Goal: Use online tool/utility: Utilize a website feature to perform a specific function

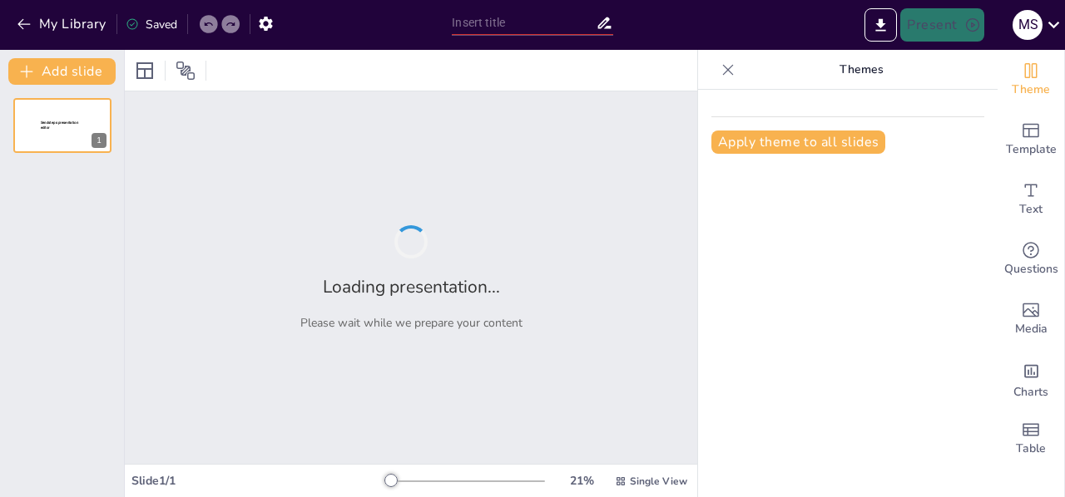
type input "Imported Presentación SDD RIC 2025 [PERSON_NAME] 1.pptx"
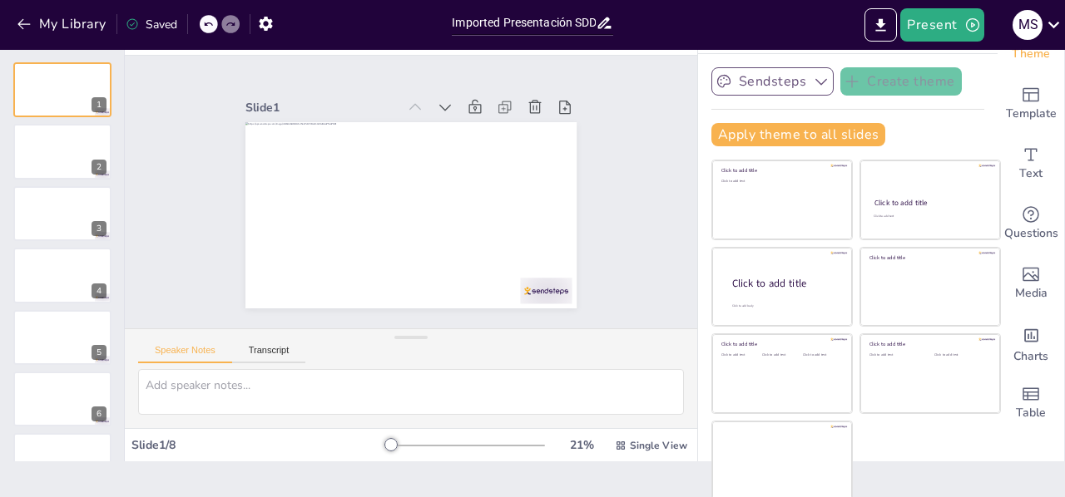
click at [813, 77] on icon "button" at bounding box center [821, 81] width 17 height 17
click at [748, 141] on span "Sendsteps" at bounding box center [785, 139] width 75 height 16
click at [749, 135] on button "Apply theme to all slides" at bounding box center [798, 134] width 174 height 23
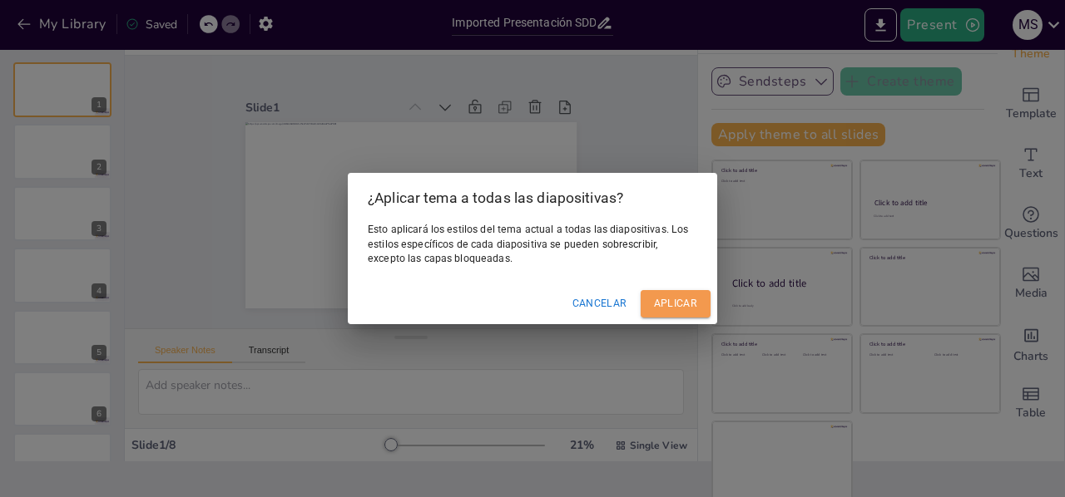
click at [679, 307] on font "Aplicar" at bounding box center [675, 304] width 43 height 12
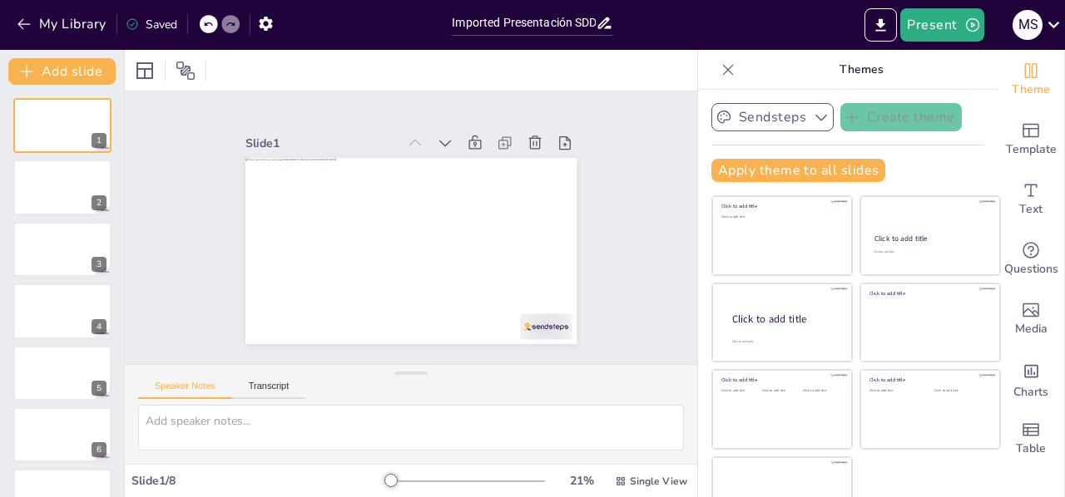
scroll to position [36, 0]
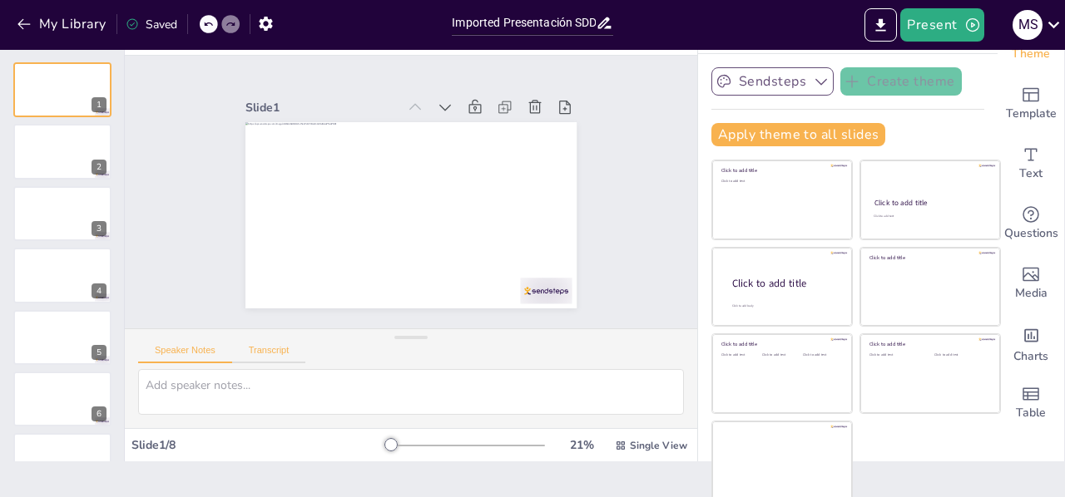
click at [274, 345] on button "Transcript" at bounding box center [269, 354] width 74 height 18
click at [201, 348] on button "Speaker Notes" at bounding box center [185, 354] width 94 height 18
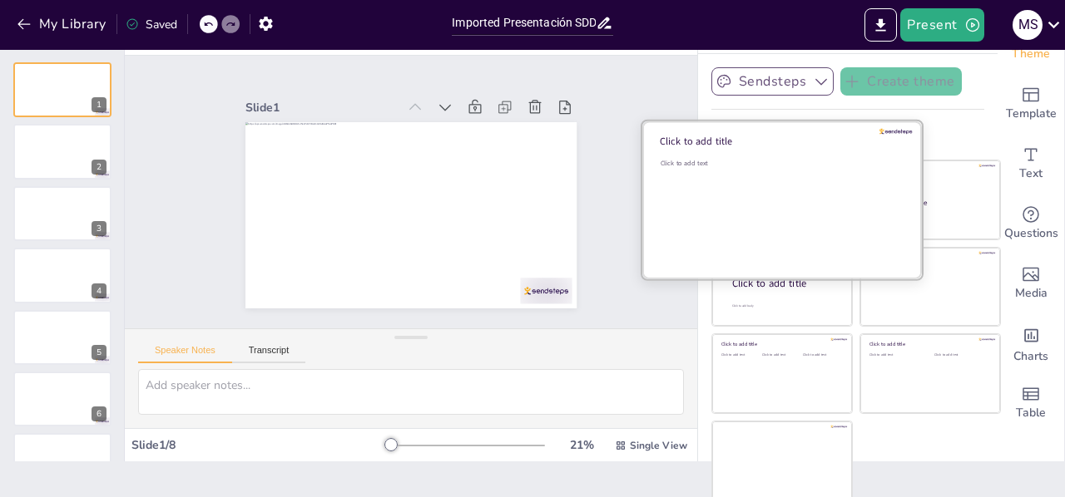
click at [760, 207] on div "Click to add text" at bounding box center [779, 210] width 238 height 103
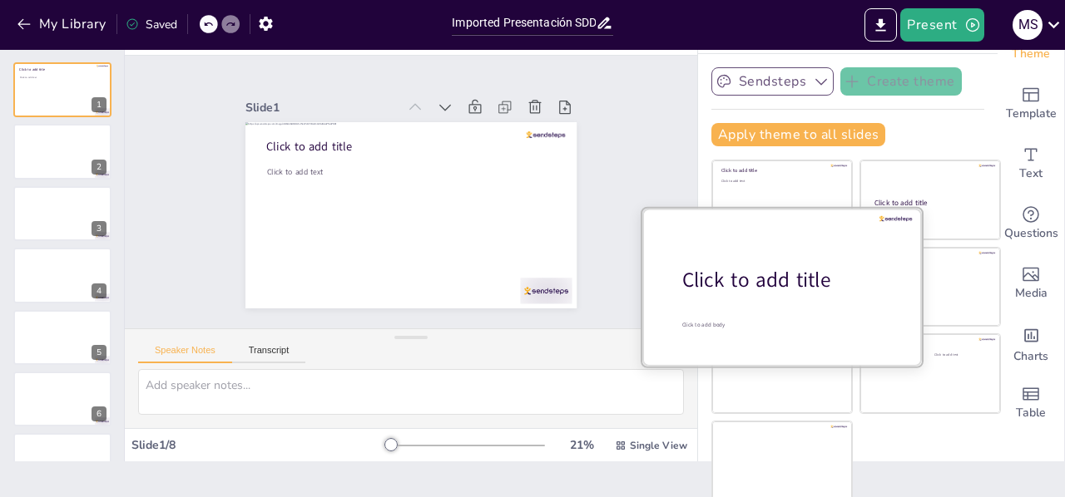
click at [724, 282] on div "Click to add title" at bounding box center [788, 280] width 212 height 28
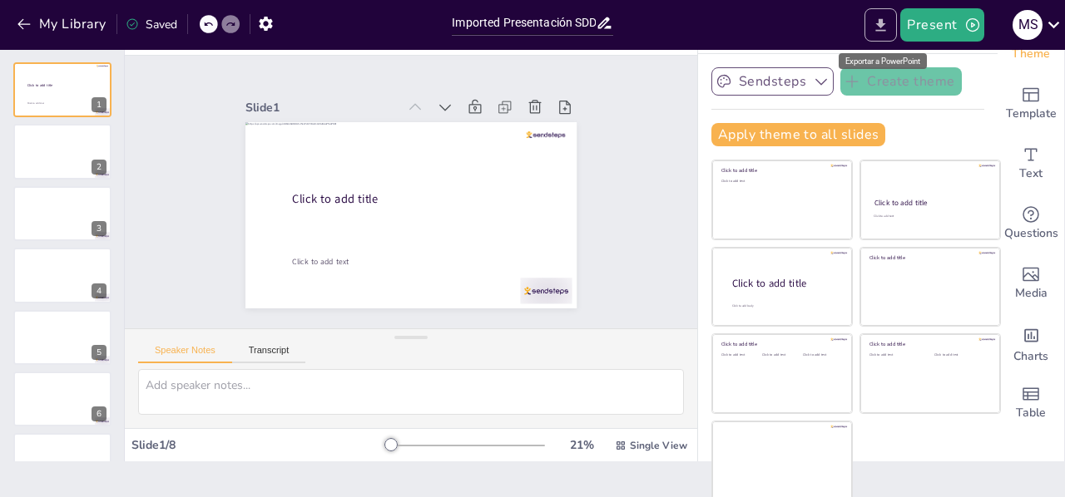
click at [880, 32] on icon "Export to PowerPoint" at bounding box center [880, 25] width 17 height 17
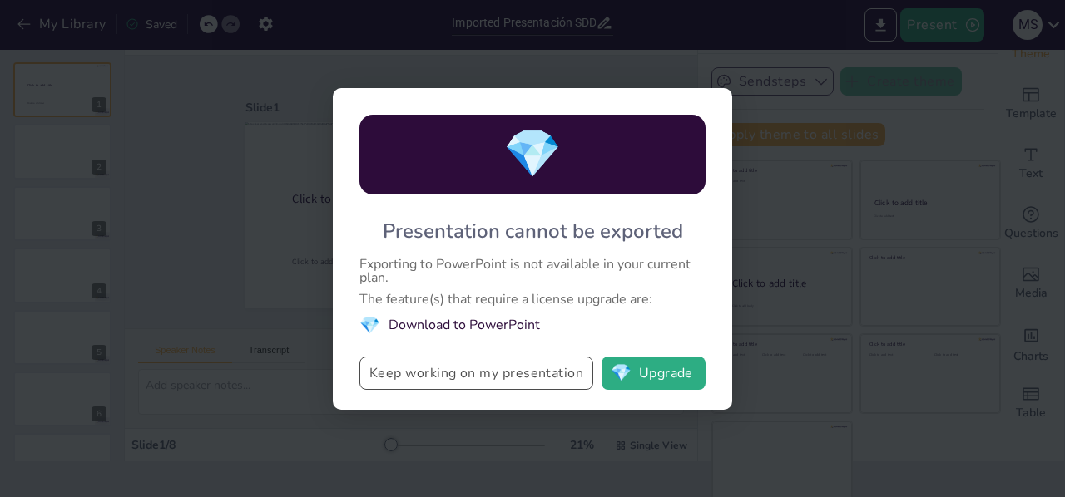
click at [521, 378] on button "Keep working on my presentation" at bounding box center [476, 373] width 234 height 33
